Goal: Transaction & Acquisition: Download file/media

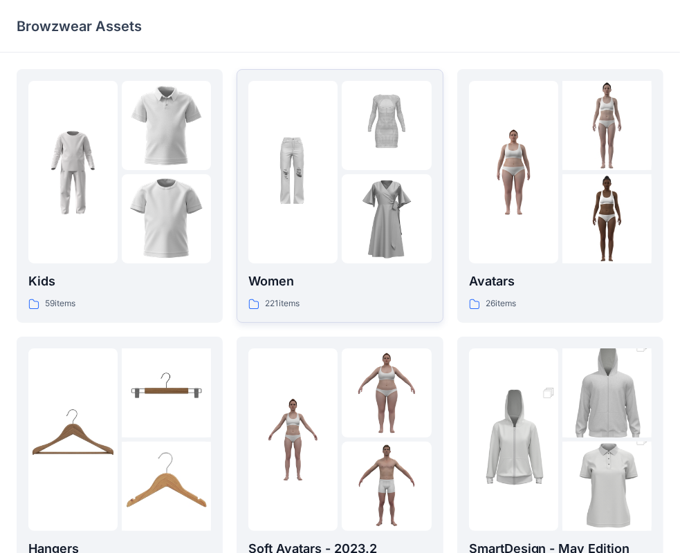
click at [307, 205] on img at bounding box center [292, 172] width 89 height 89
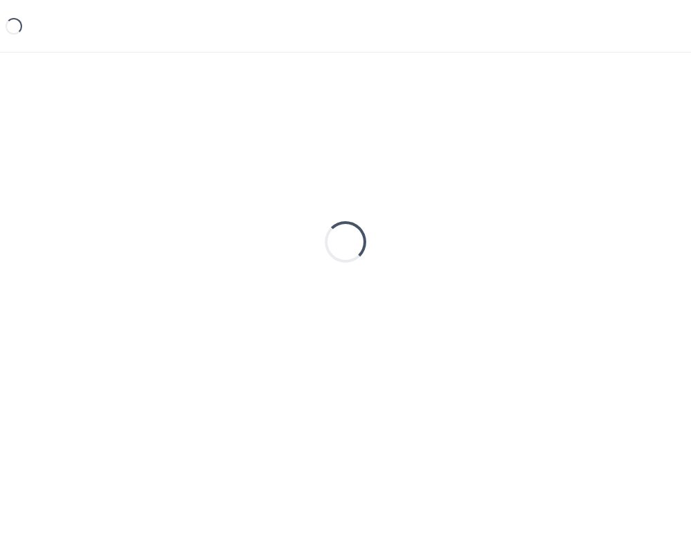
click at [307, 205] on div "Loading..." at bounding box center [346, 242] width 658 height 346
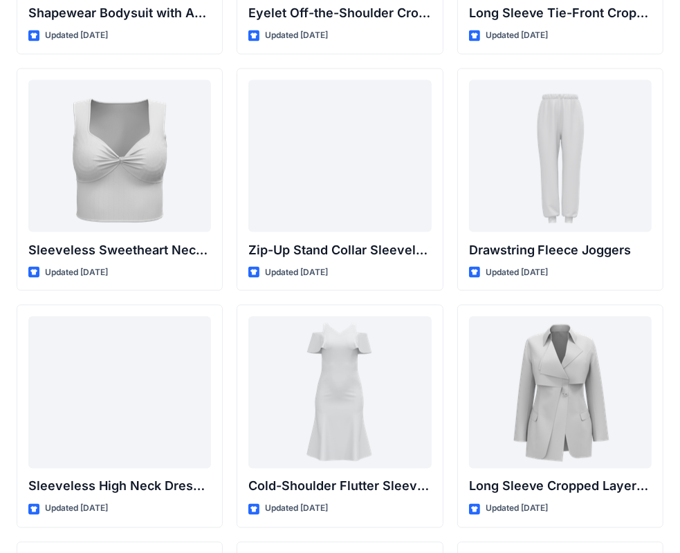
scroll to position [4737, 0]
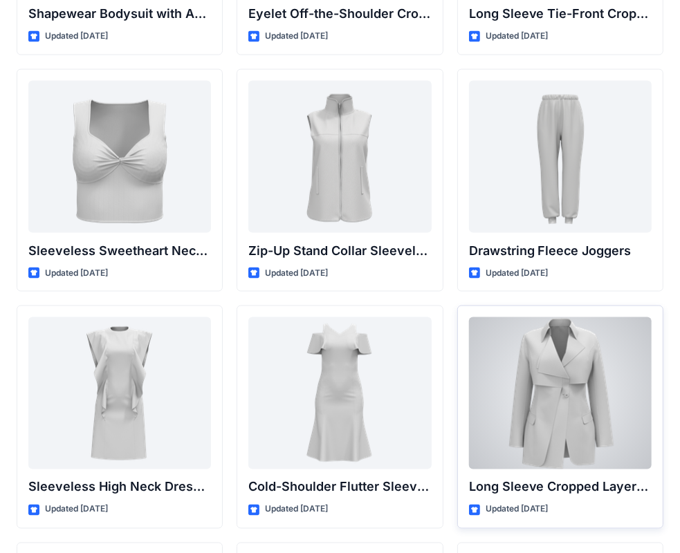
click at [558, 387] on div at bounding box center [560, 393] width 183 height 152
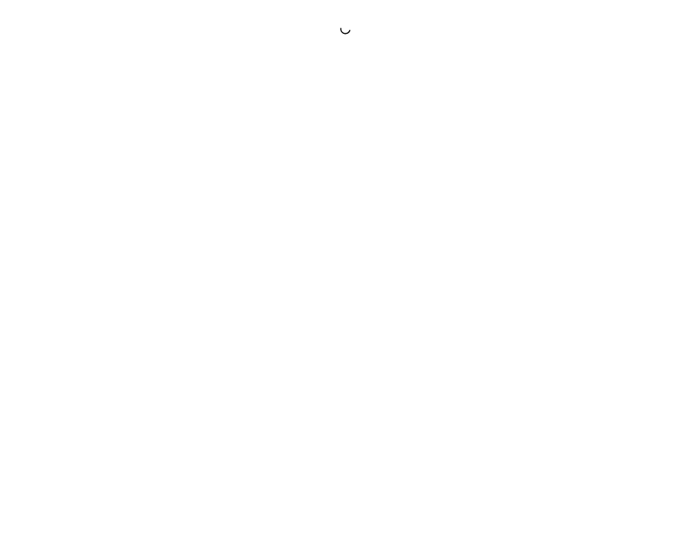
click at [558, 387] on div at bounding box center [345, 276] width 691 height 553
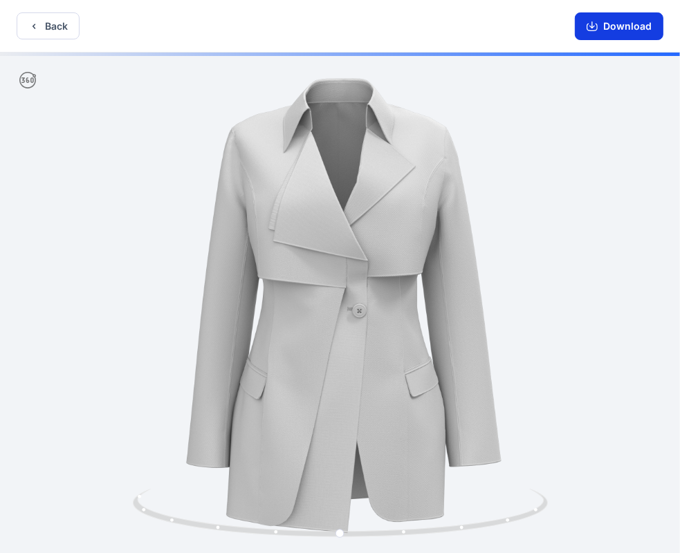
click at [619, 22] on button "Download" at bounding box center [619, 26] width 89 height 28
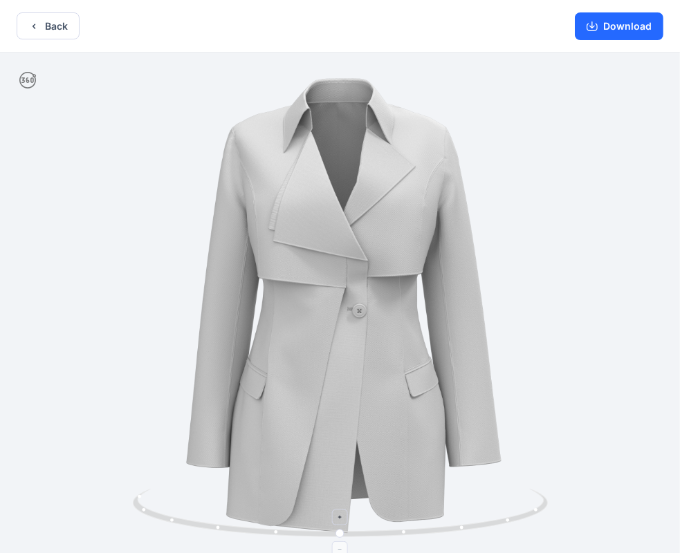
click at [175, 307] on div at bounding box center [340, 304] width 680 height 503
